Goal: Task Accomplishment & Management: Use online tool/utility

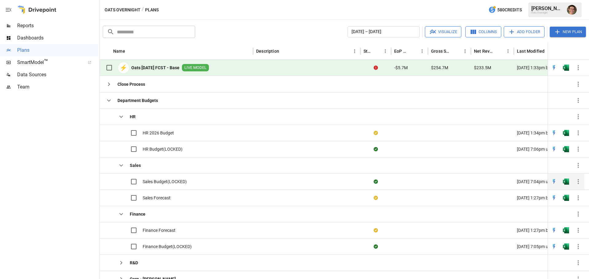
click at [171, 181] on span "Sales Budget(LOCKED)" at bounding box center [165, 182] width 44 height 6
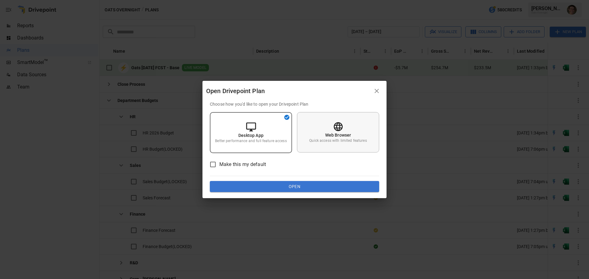
click at [316, 136] on div "Web Browser Quick access with limited features" at bounding box center [338, 132] width 82 height 40
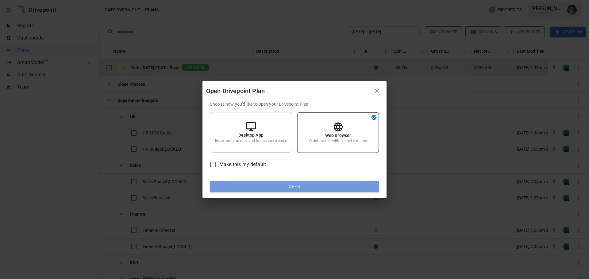
click at [303, 186] on button "Open" at bounding box center [294, 186] width 169 height 11
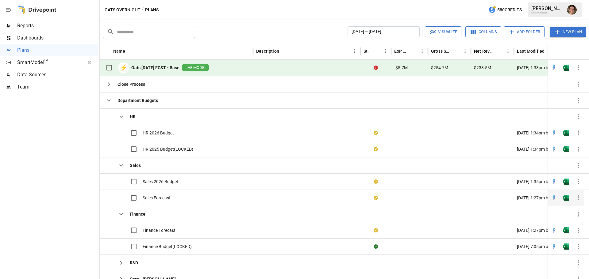
click at [166, 197] on span "Sales Forecast" at bounding box center [157, 198] width 28 height 6
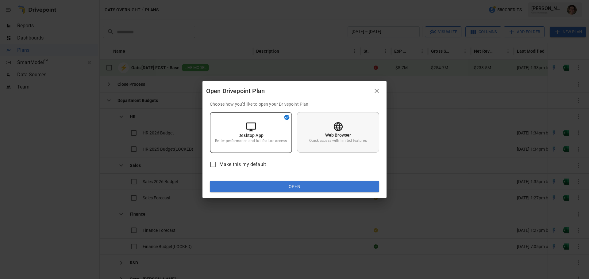
click at [319, 121] on div "Web Browser Quick access with limited features" at bounding box center [338, 132] width 82 height 40
click at [294, 187] on button "Open" at bounding box center [294, 186] width 169 height 11
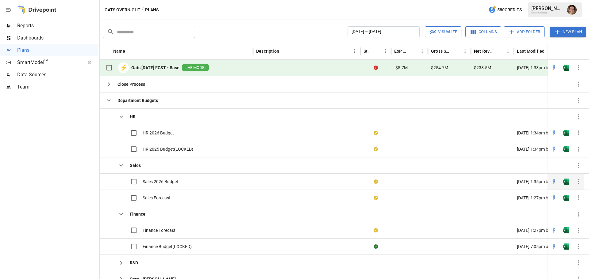
click at [171, 182] on span "Sales 2026 Budget" at bounding box center [161, 182] width 36 height 6
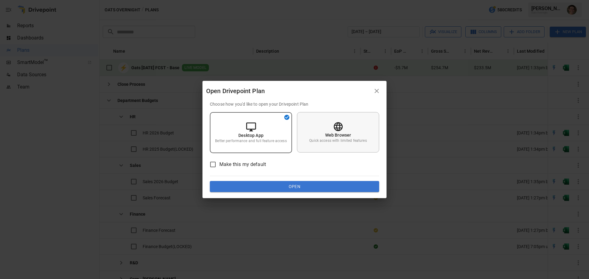
click at [334, 142] on p "Quick access with limited features" at bounding box center [337, 140] width 57 height 5
click at [304, 186] on button "Open" at bounding box center [294, 186] width 169 height 11
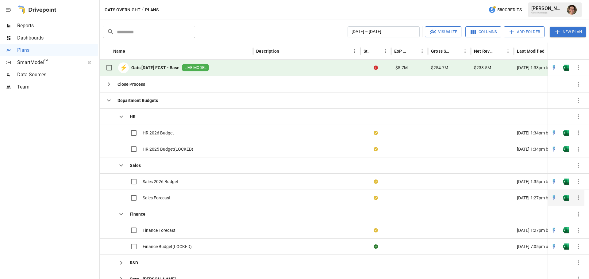
click at [168, 196] on span "Sales Forecast" at bounding box center [157, 198] width 28 height 6
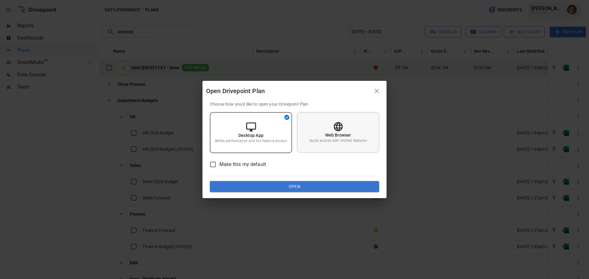
click at [333, 137] on p "Web Browser" at bounding box center [338, 135] width 26 height 6
click at [321, 187] on button "Open" at bounding box center [294, 186] width 169 height 11
